Goal: Task Accomplishment & Management: Manage account settings

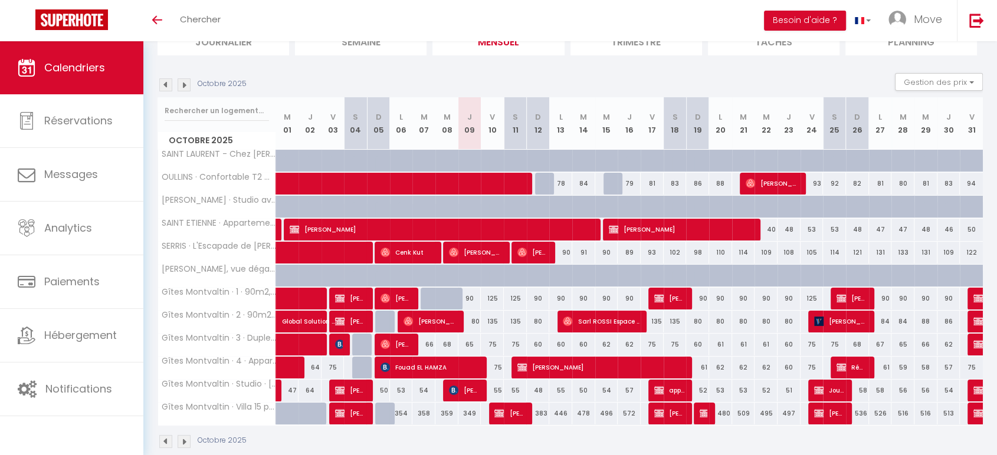
scroll to position [113, 0]
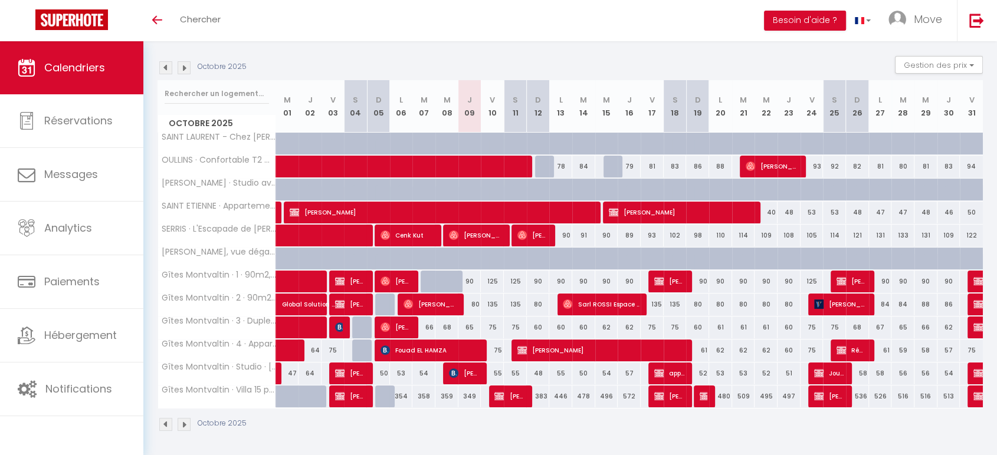
click at [491, 326] on div "75" at bounding box center [492, 328] width 23 height 22
type input "75"
type input "Ven 10 Octobre 2025"
type input "Sam 11 Octobre 2025"
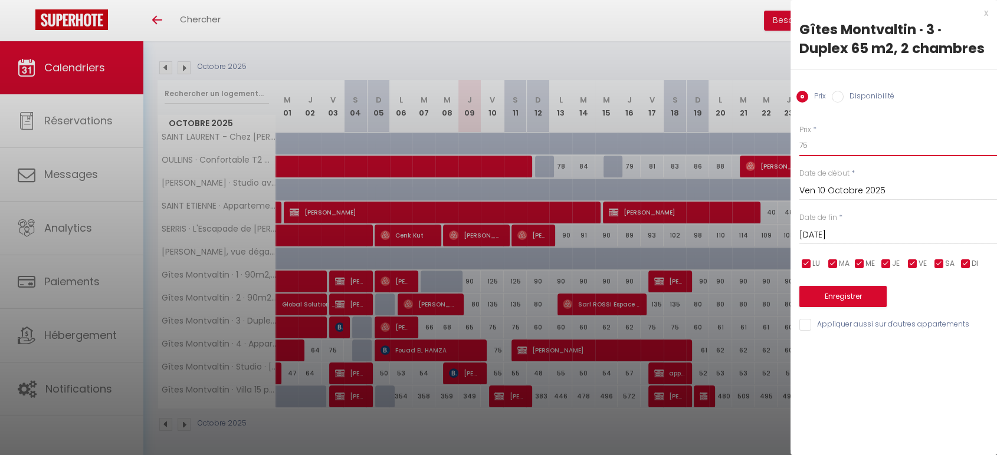
drag, startPoint x: 797, startPoint y: 150, endPoint x: 789, endPoint y: 150, distance: 8.8
click at [789, 150] on body "🟢 Des questions ou besoin d'assistance pour la migration AirBnB? Prenez rdv >>>…" at bounding box center [498, 193] width 997 height 530
click at [475, 282] on div at bounding box center [498, 227] width 997 height 455
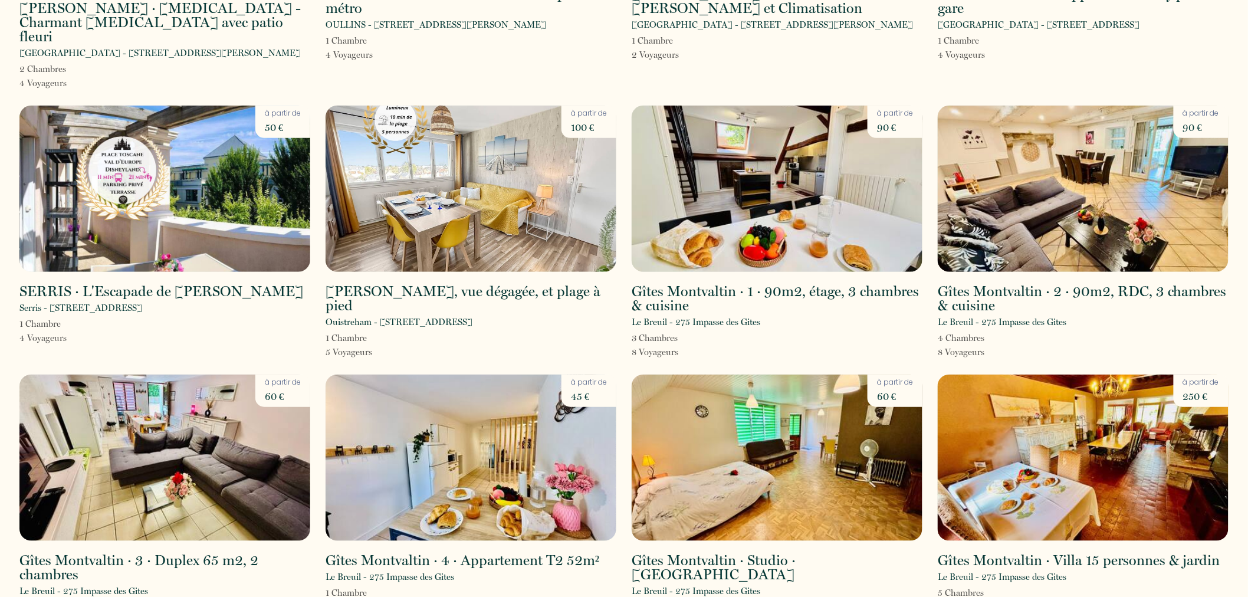
scroll to position [280, 0]
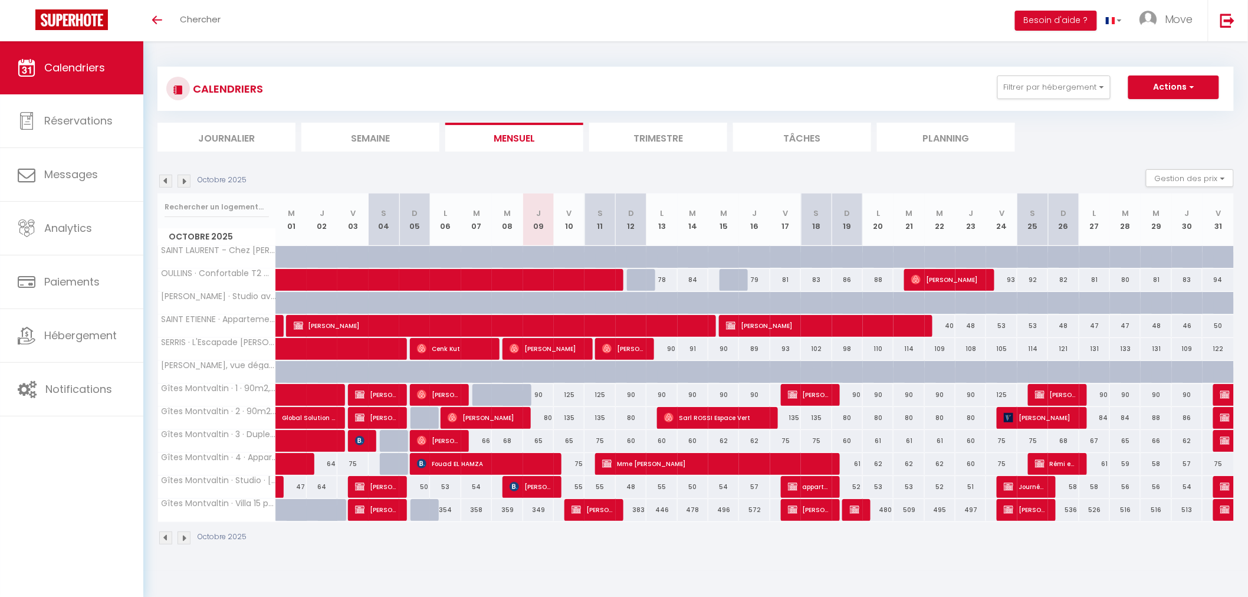
click at [182, 186] on img at bounding box center [184, 181] width 13 height 13
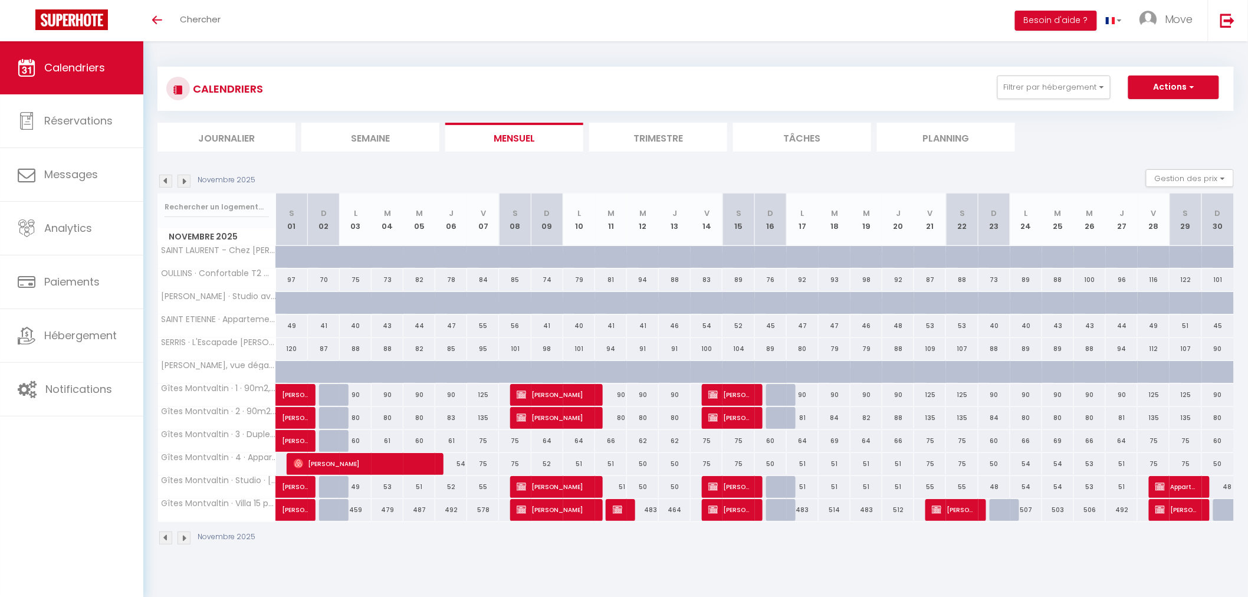
click at [182, 186] on img at bounding box center [184, 181] width 13 height 13
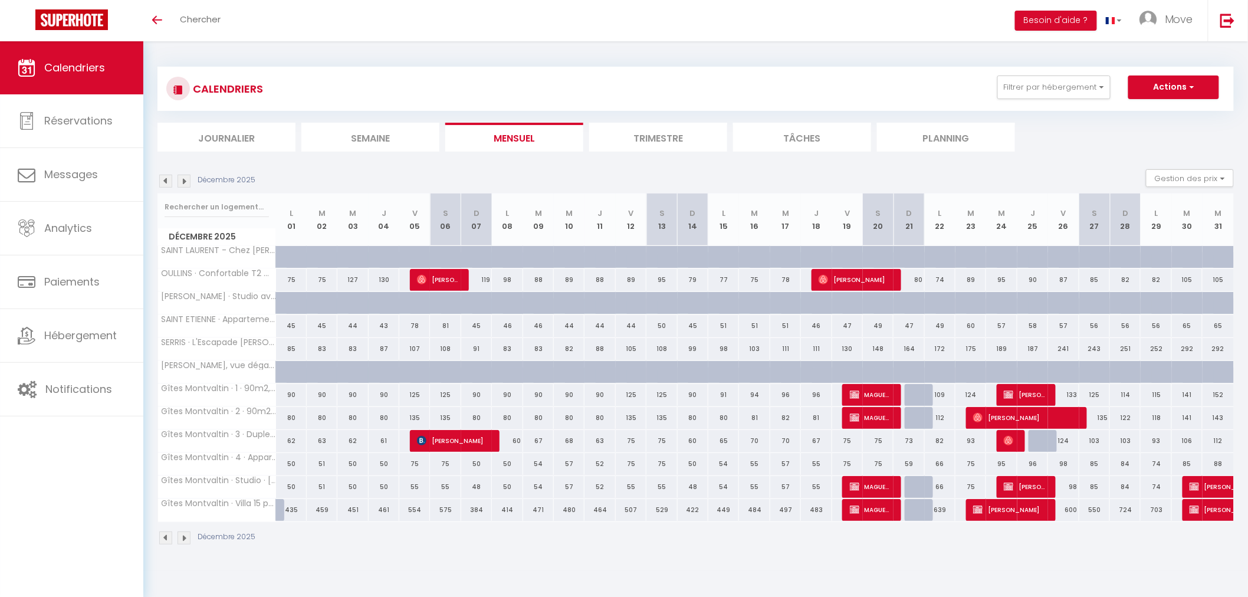
click at [182, 186] on img at bounding box center [184, 181] width 13 height 13
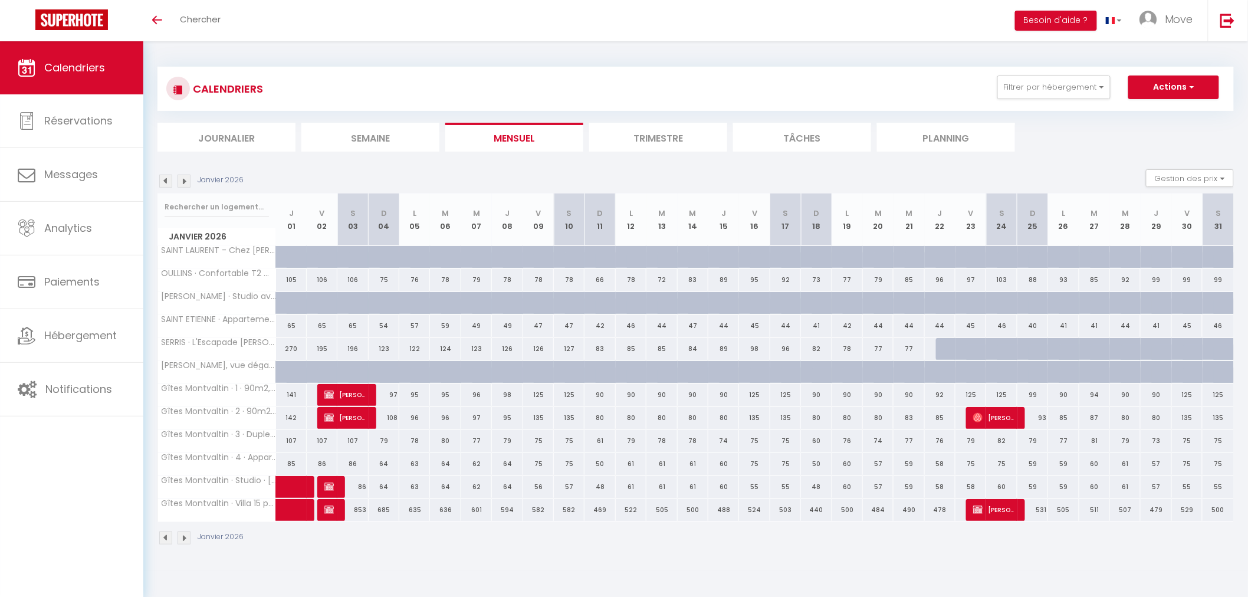
click at [182, 186] on img at bounding box center [184, 181] width 13 height 13
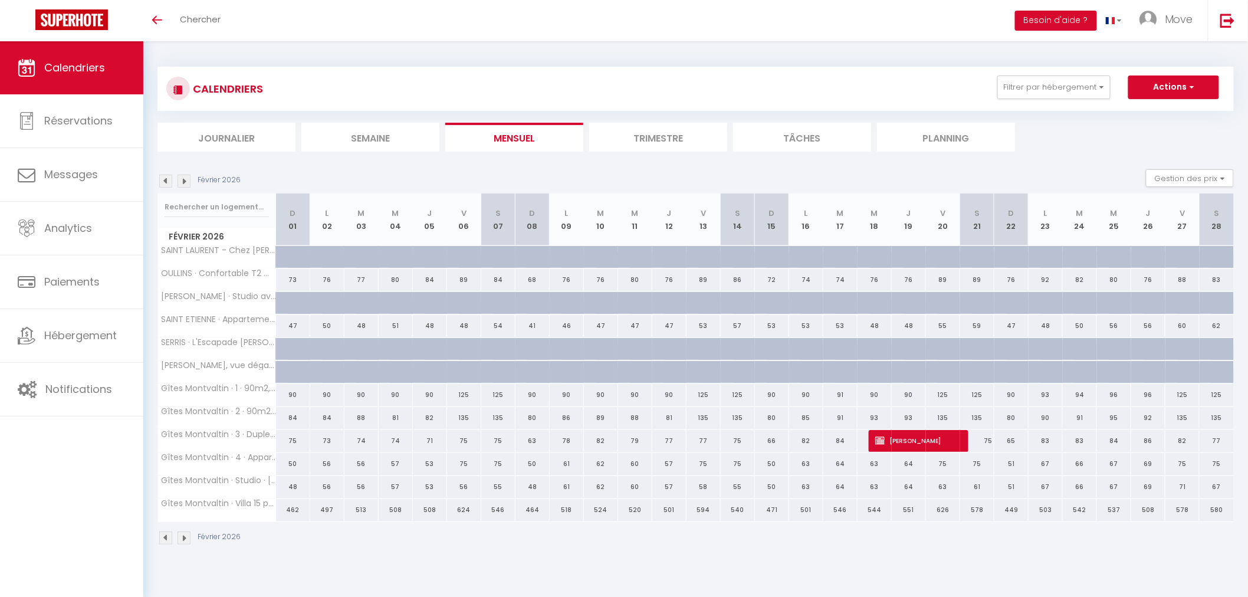
click at [182, 186] on img at bounding box center [184, 181] width 13 height 13
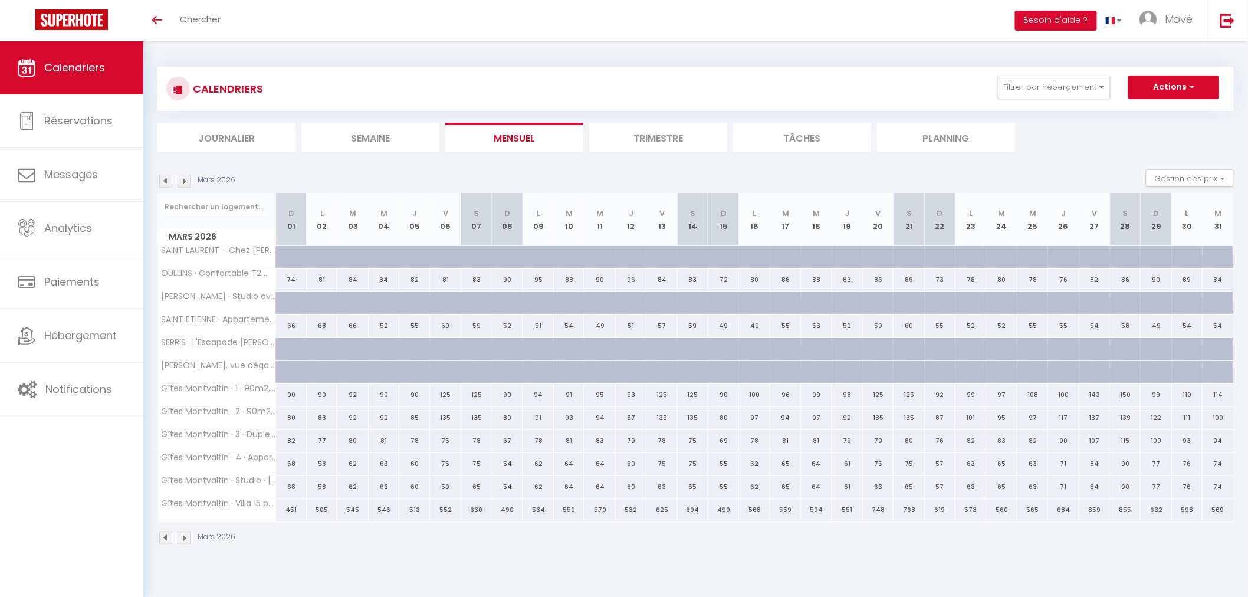
click at [182, 186] on img at bounding box center [184, 181] width 13 height 13
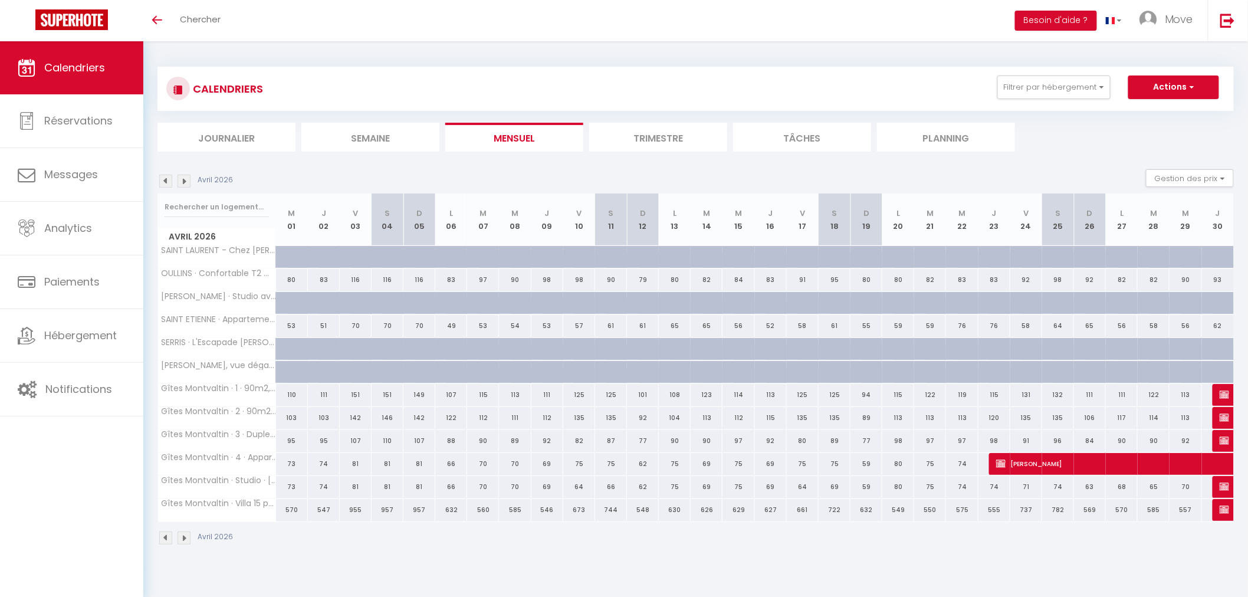
click at [182, 186] on img at bounding box center [184, 181] width 13 height 13
